Goal: Task Accomplishment & Management: Complete application form

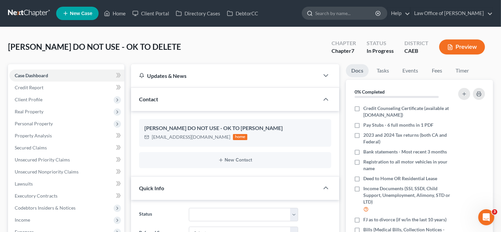
click at [328, 12] on input "search" at bounding box center [345, 13] width 61 height 12
paste input "Juan Sanchez"
type input "Juan Sanchez"
click at [108, 11] on icon at bounding box center [107, 13] width 5 height 5
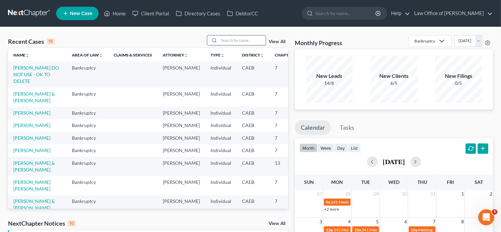
click at [250, 41] on input "search" at bounding box center [242, 40] width 47 height 10
paste input "Juan Sanchez"
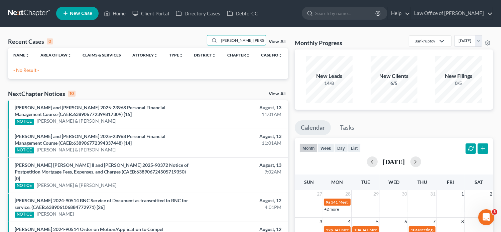
type input "Juan Sanchez"
click at [78, 16] on span "New Case" at bounding box center [81, 13] width 22 height 5
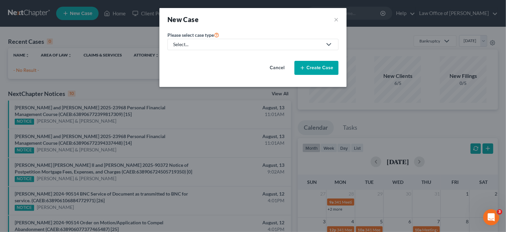
click at [221, 45] on div "Select..." at bounding box center [247, 44] width 149 height 7
click at [194, 60] on link "Bankruptcy" at bounding box center [185, 57] width 37 height 10
select select "8"
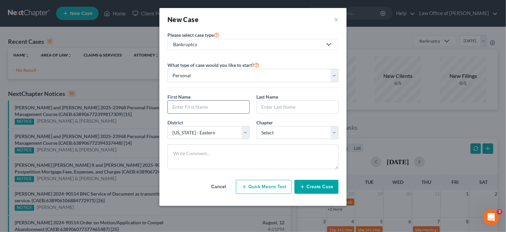
click at [199, 103] on input "text" at bounding box center [209, 107] width 82 height 13
paste input "Juan Sanchez"
type input "Juan Sanchez"
click at [265, 103] on input "text" at bounding box center [298, 107] width 82 height 13
paste input "Juan Sanchez"
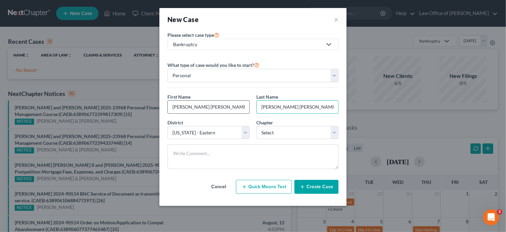
type input "Juan Sanchez"
drag, startPoint x: 204, startPoint y: 107, endPoint x: 184, endPoint y: 110, distance: 19.9
click at [184, 110] on input "Juan Sanchez" at bounding box center [209, 107] width 82 height 13
type input "Juan"
click at [273, 105] on input "Juan Sanchez" at bounding box center [298, 107] width 82 height 13
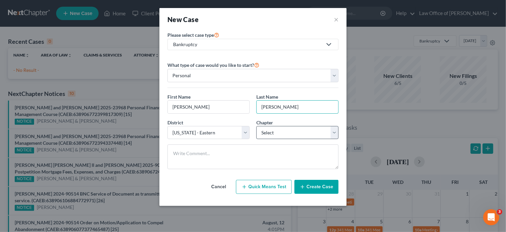
type input "Sanchez"
click at [282, 134] on select "Select 7 11 12 13" at bounding box center [297, 132] width 82 height 13
select select "0"
click at [256, 126] on select "Select 7 11 12 13" at bounding box center [297, 132] width 82 height 13
click at [319, 188] on button "Create Case" at bounding box center [316, 187] width 44 height 14
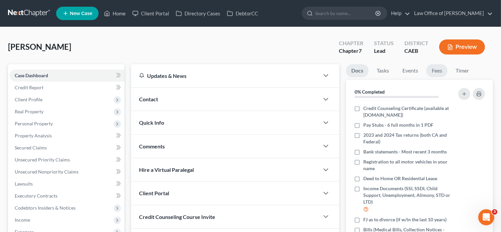
click at [434, 75] on link "Fees" at bounding box center [436, 70] width 21 height 13
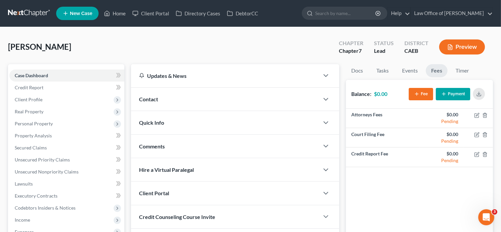
click at [417, 95] on icon "button" at bounding box center [416, 93] width 5 height 5
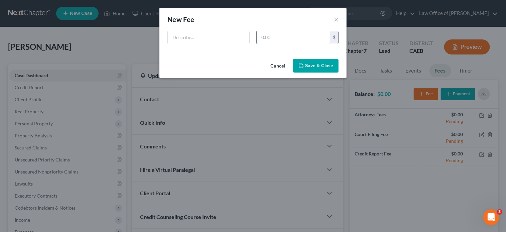
click at [319, 39] on input "text" at bounding box center [294, 37] width 74 height 13
type input "2,378"
click at [199, 37] on input "text" at bounding box center [209, 37] width 82 height 13
type input "Retainer Agreement"
click at [320, 64] on button "Save & Close" at bounding box center [315, 66] width 45 height 14
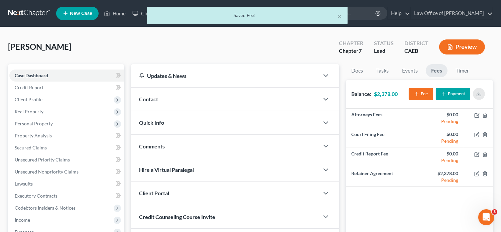
scroll to position [135, 0]
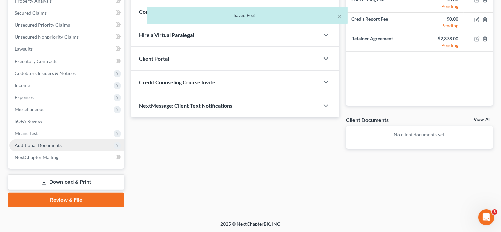
click at [52, 142] on span "Additional Documents" at bounding box center [38, 145] width 47 height 6
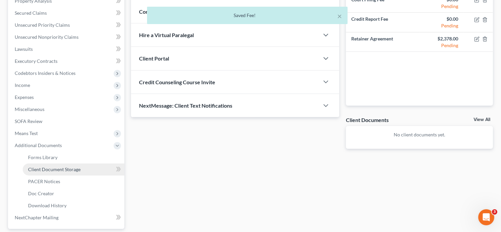
click at [81, 167] on link "Client Document Storage" at bounding box center [74, 169] width 102 height 12
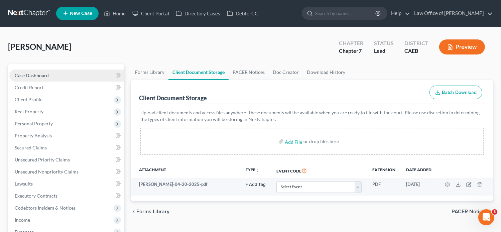
click at [29, 75] on span "Case Dashboard" at bounding box center [32, 76] width 34 height 6
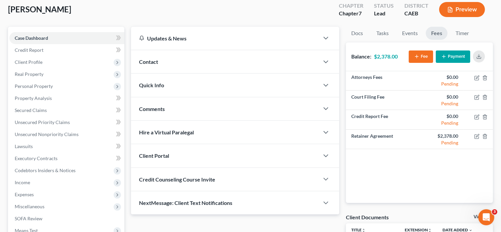
scroll to position [32, 0]
